Goal: Task Accomplishment & Management: Book appointment/travel/reservation

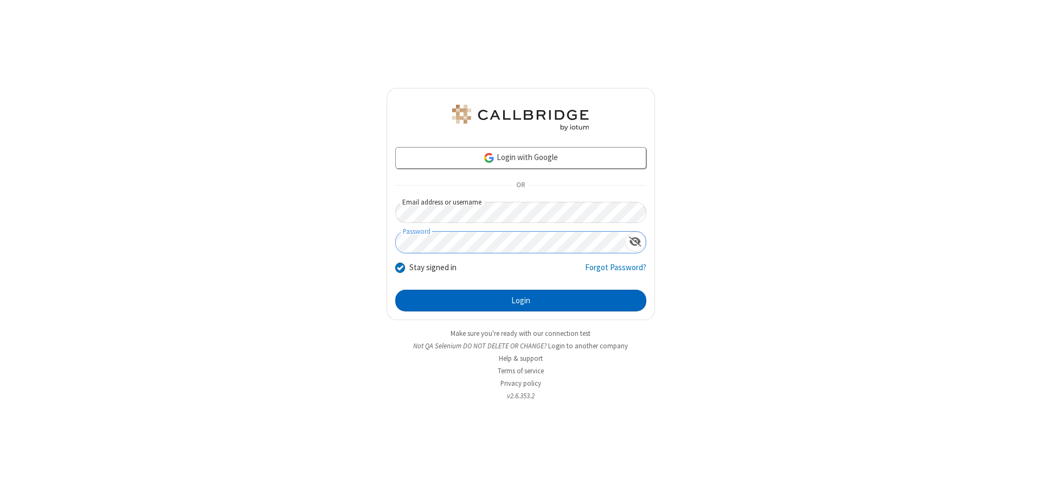
click at [520, 300] on button "Login" at bounding box center [520, 300] width 251 height 22
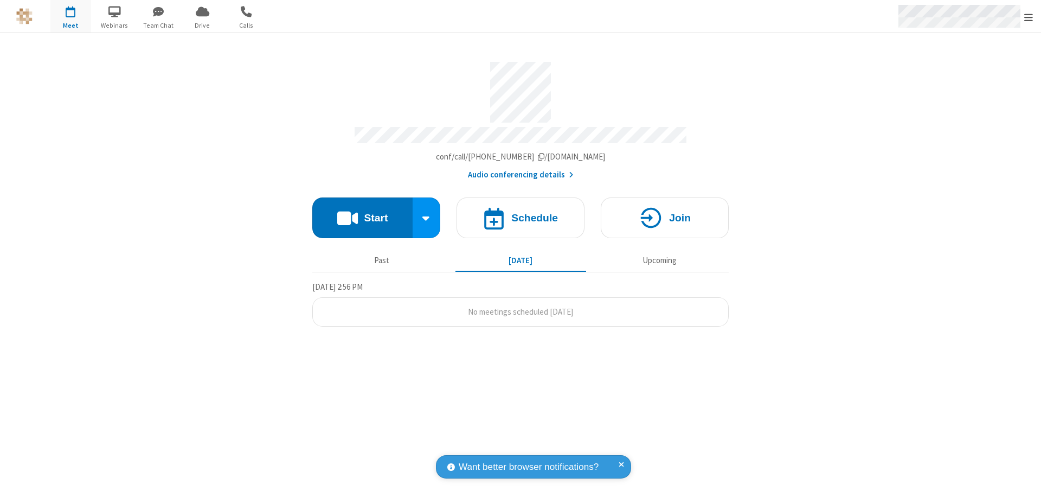
click at [1028, 17] on span "Open menu" at bounding box center [1028, 17] width 9 height 11
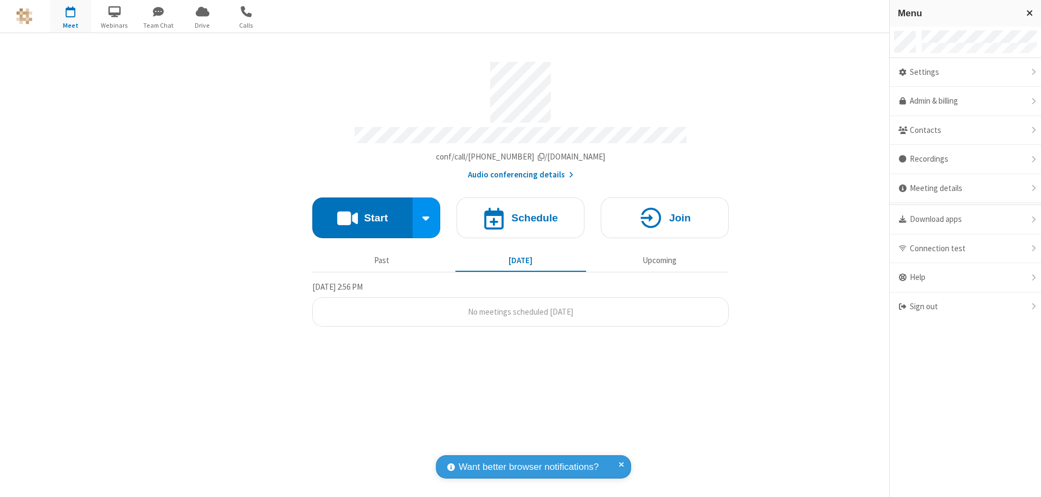
click at [70, 16] on span "button" at bounding box center [70, 11] width 41 height 18
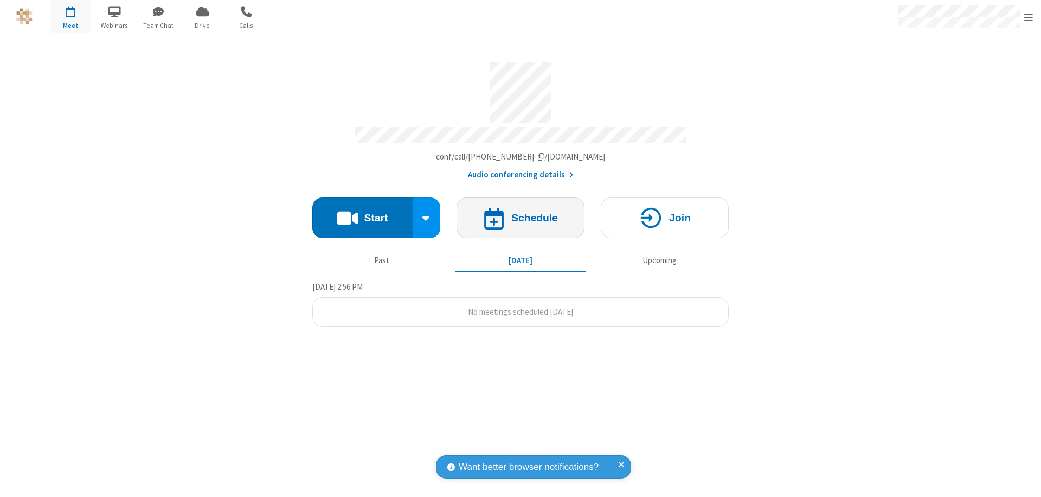
click at [520, 212] on h4 "Schedule" at bounding box center [534, 217] width 47 height 10
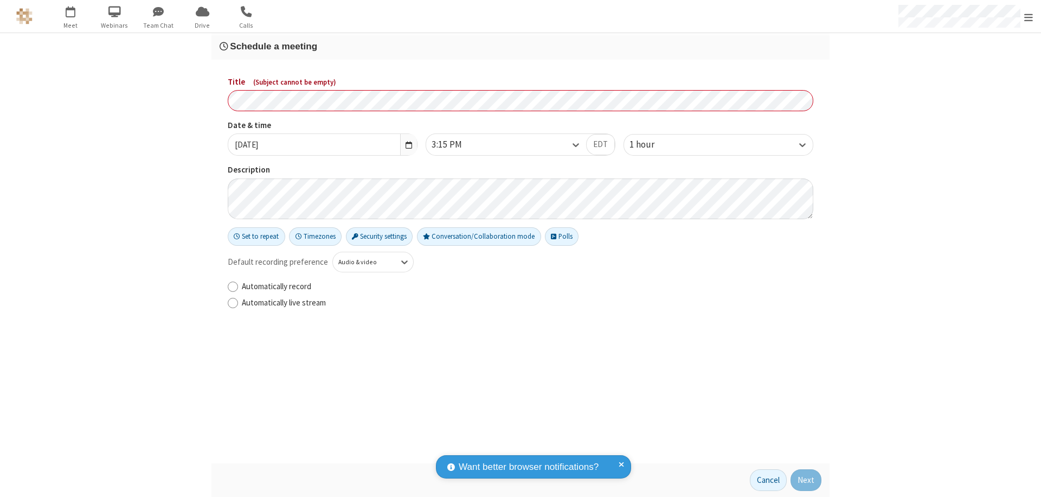
click at [520, 46] on h3 "Schedule a meeting" at bounding box center [521, 46] width 602 height 10
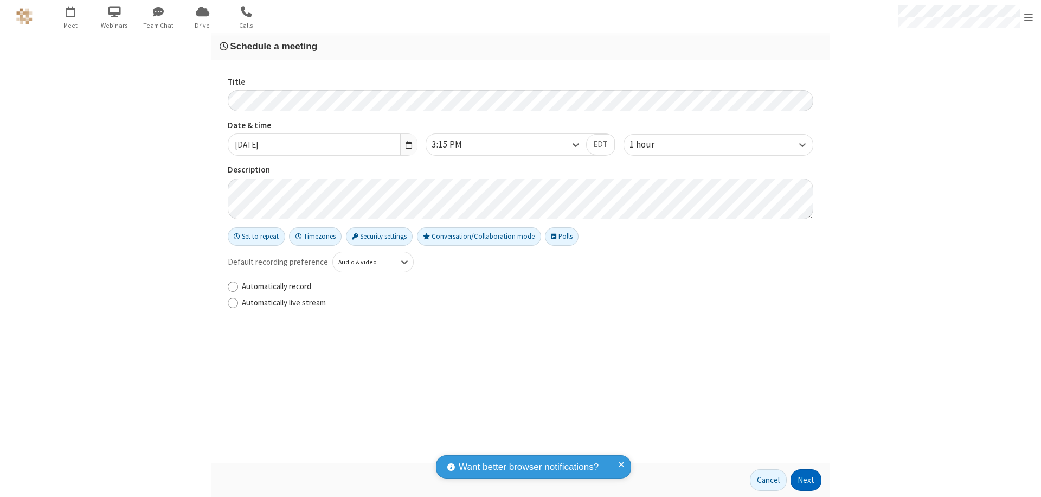
click at [806, 480] on button "Next" at bounding box center [805, 480] width 31 height 22
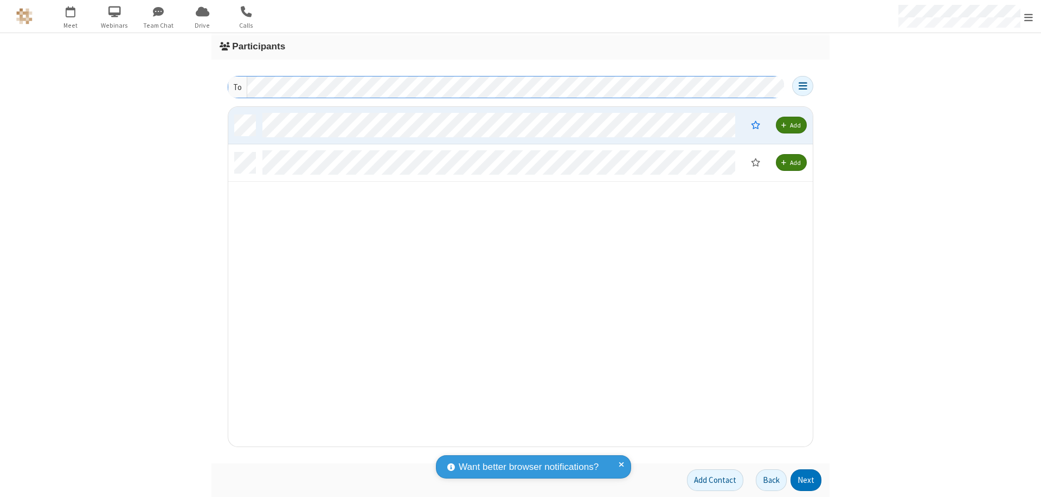
scroll to position [331, 576]
click at [806, 480] on button "Next" at bounding box center [805, 480] width 31 height 22
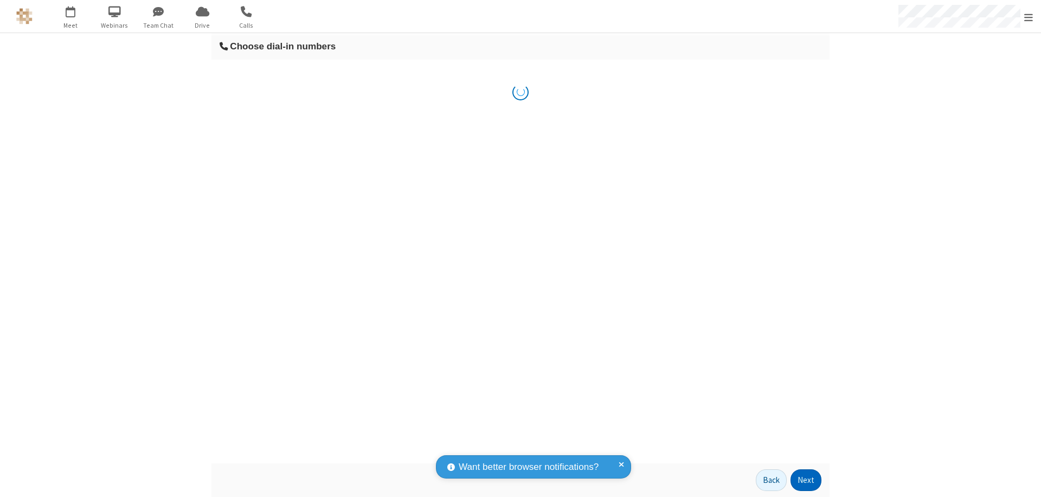
click at [806, 480] on button "Next" at bounding box center [805, 480] width 31 height 22
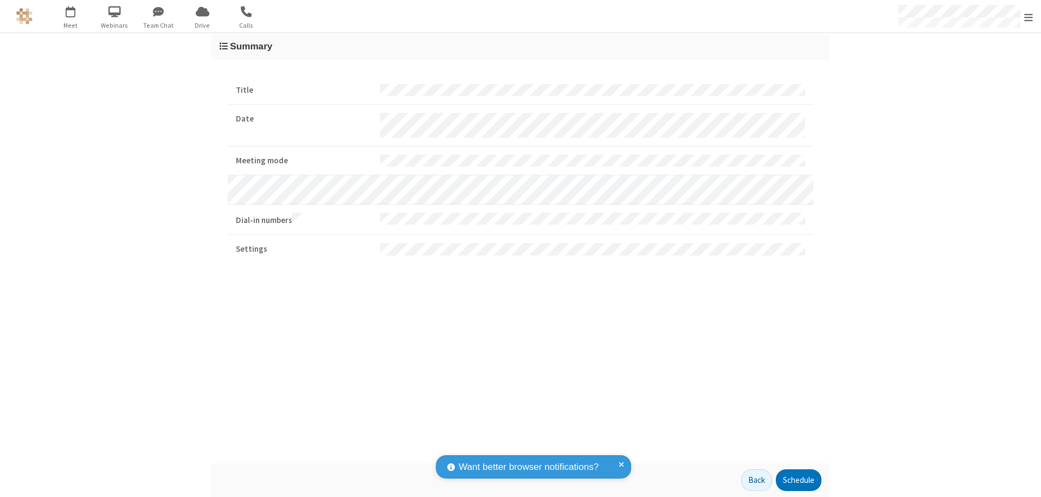
click at [798, 480] on button "Schedule" at bounding box center [799, 480] width 46 height 22
